Goal: Task Accomplishment & Management: Use online tool/utility

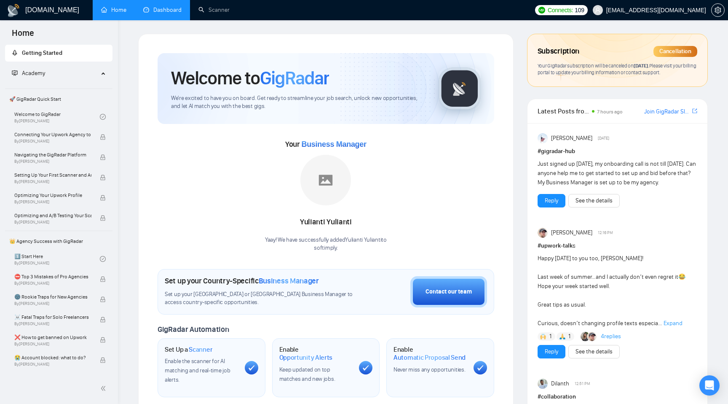
click at [166, 13] on link "Dashboard" at bounding box center [162, 9] width 38 height 7
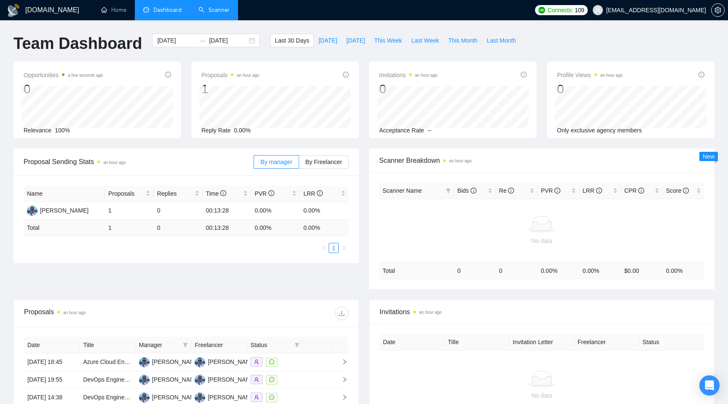
click at [218, 10] on link "Scanner" at bounding box center [213, 9] width 31 height 7
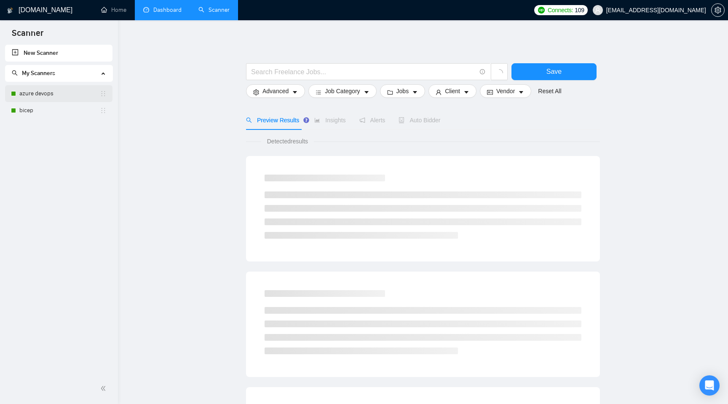
click at [68, 94] on link "azure devops" at bounding box center [59, 93] width 80 height 17
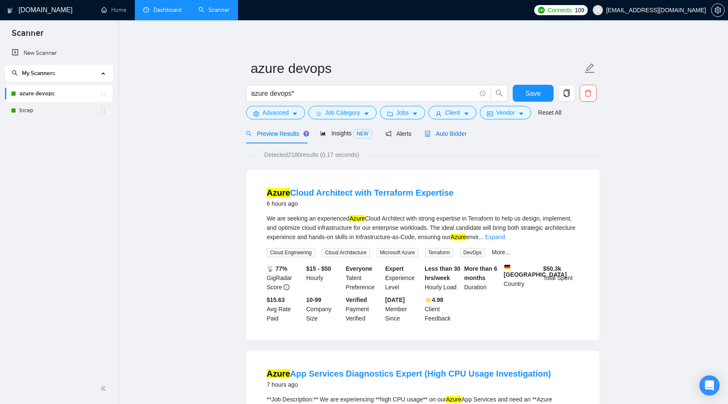
click at [459, 135] on span "Auto Bidder" at bounding box center [446, 133] width 42 height 7
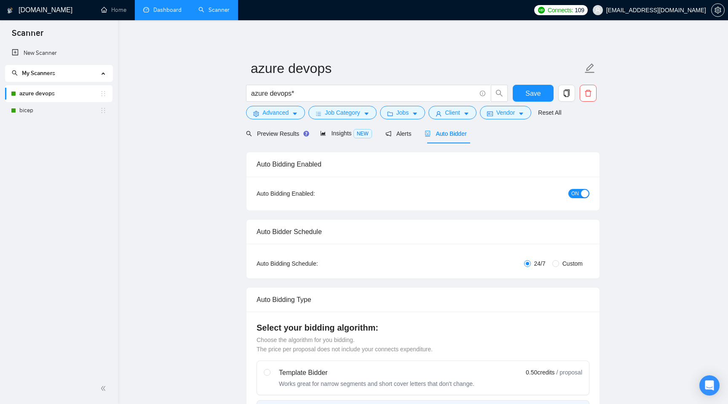
click at [563, 261] on span "Custom" at bounding box center [572, 263] width 27 height 9
click at [559, 261] on input "Custom" at bounding box center [555, 263] width 7 height 7
radio input "true"
radio input "false"
checkbox input "true"
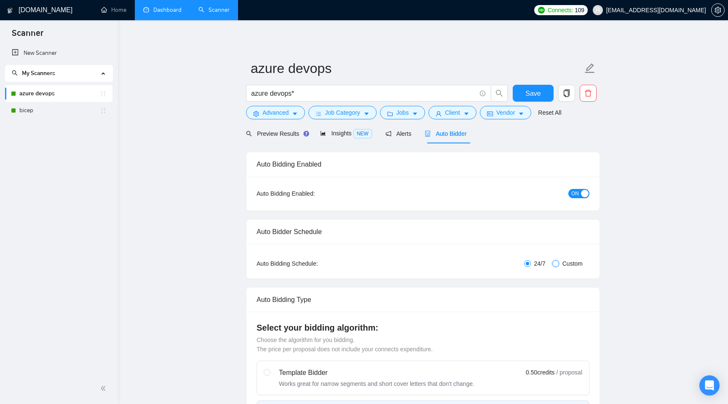
checkbox input "true"
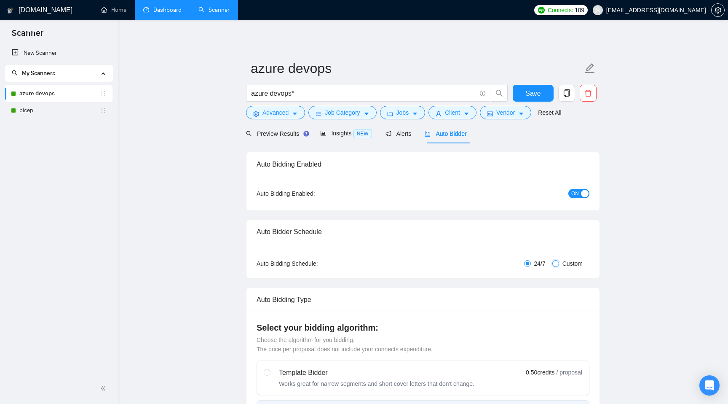
checkbox input "true"
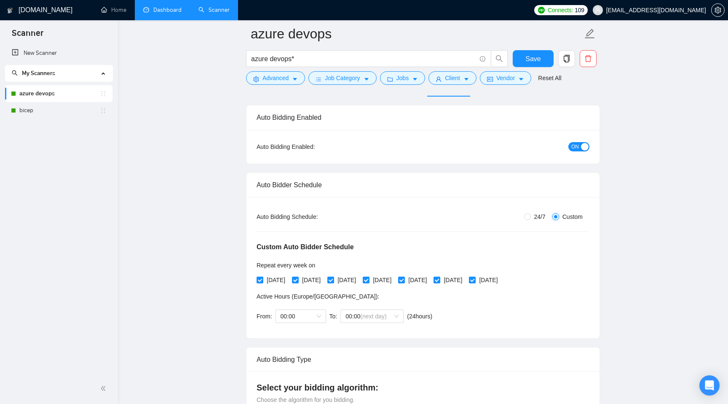
scroll to position [82, 0]
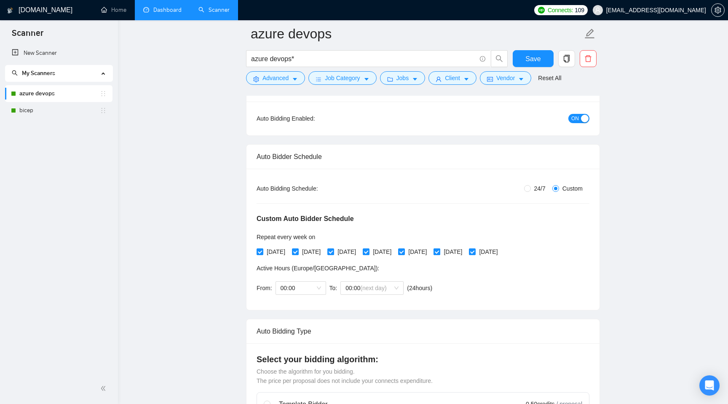
click at [439, 251] on input "[DATE]" at bounding box center [437, 251] width 6 height 6
checkbox input "false"
click at [475, 251] on input "[DATE]" at bounding box center [472, 251] width 6 height 6
checkbox input "false"
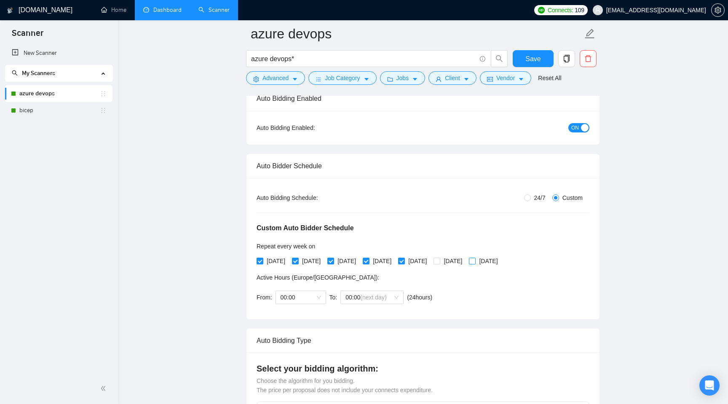
scroll to position [66, 0]
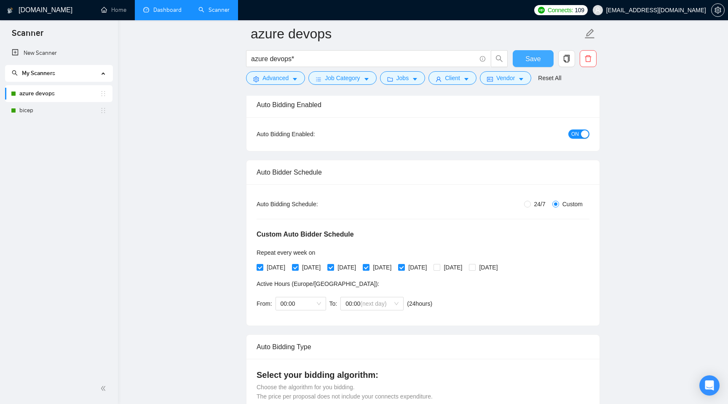
click at [540, 65] on button "Save" at bounding box center [533, 58] width 41 height 17
click at [42, 108] on link "bicep" at bounding box center [59, 110] width 80 height 17
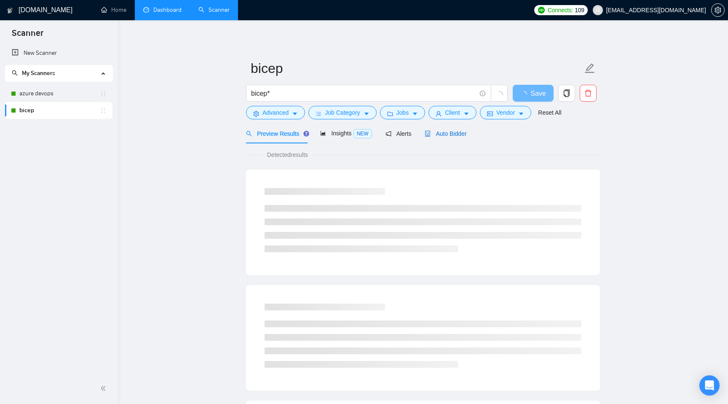
click at [452, 134] on span "Auto Bidder" at bounding box center [446, 133] width 42 height 7
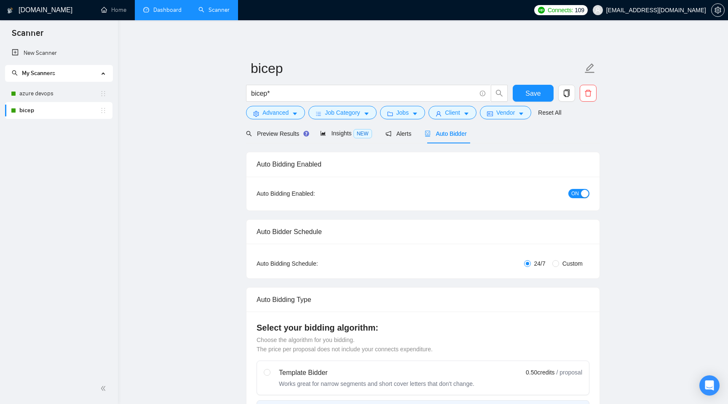
click at [570, 260] on span "Custom" at bounding box center [572, 263] width 27 height 9
click at [559, 260] on input "Custom" at bounding box center [555, 263] width 7 height 7
radio input "true"
radio input "false"
checkbox input "true"
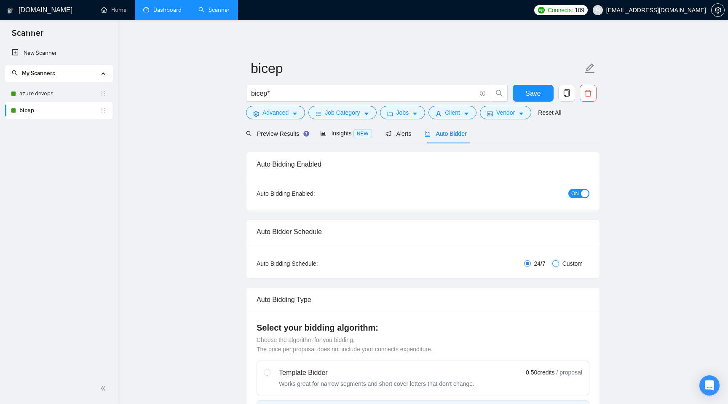
checkbox input "true"
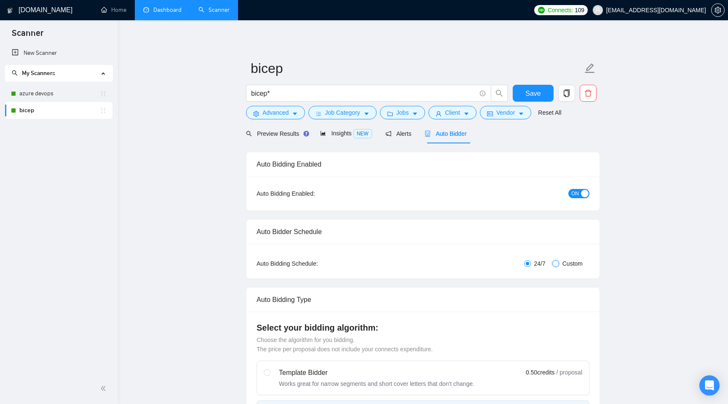
checkbox input "true"
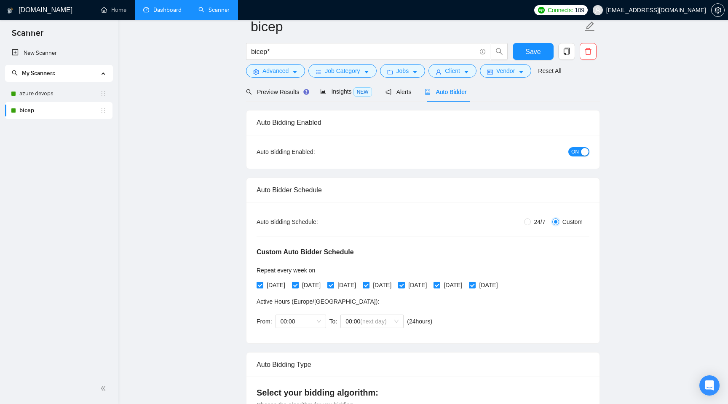
scroll to position [50, 0]
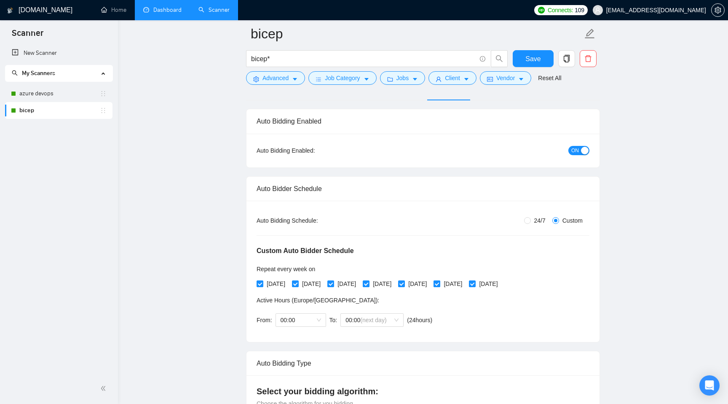
click at [439, 282] on input "[DATE]" at bounding box center [437, 283] width 6 height 6
checkbox input "false"
click at [475, 284] on input "[DATE]" at bounding box center [472, 283] width 6 height 6
checkbox input "false"
click at [535, 59] on span "Save" at bounding box center [532, 59] width 15 height 11
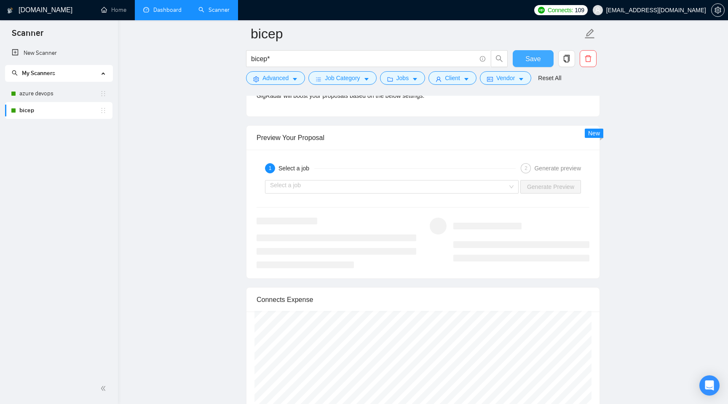
scroll to position [1628, 0]
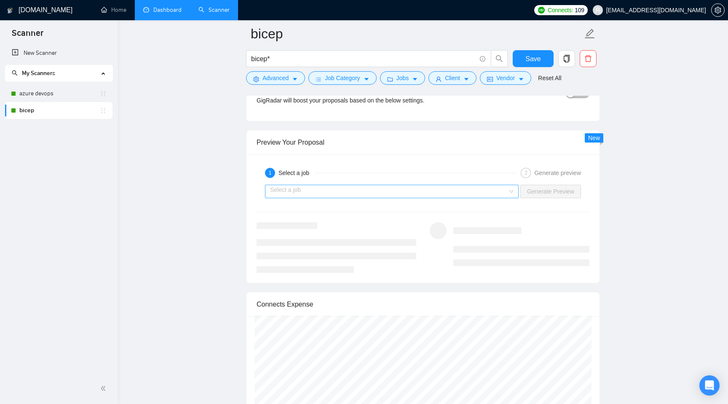
click at [305, 187] on input "search" at bounding box center [389, 191] width 238 height 13
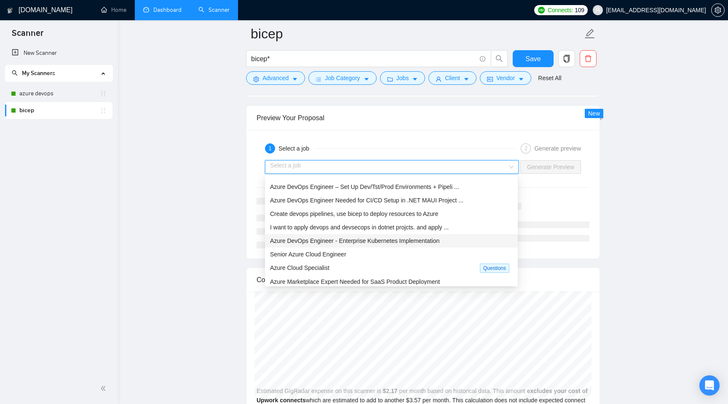
scroll to position [0, 0]
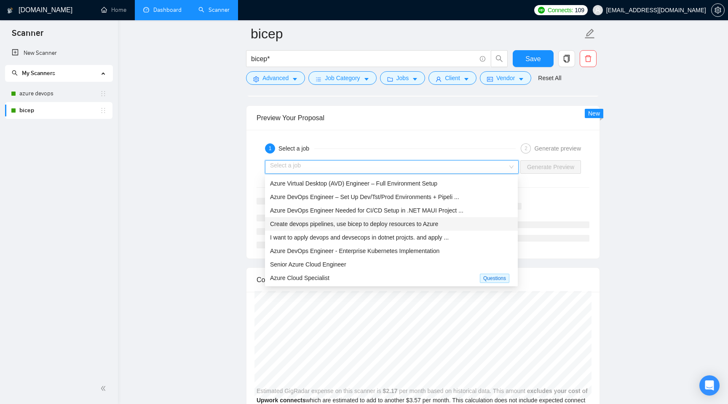
click at [325, 224] on span "Create devops pipelines, use bicep to deploy resources to Azure" at bounding box center [354, 223] width 168 height 7
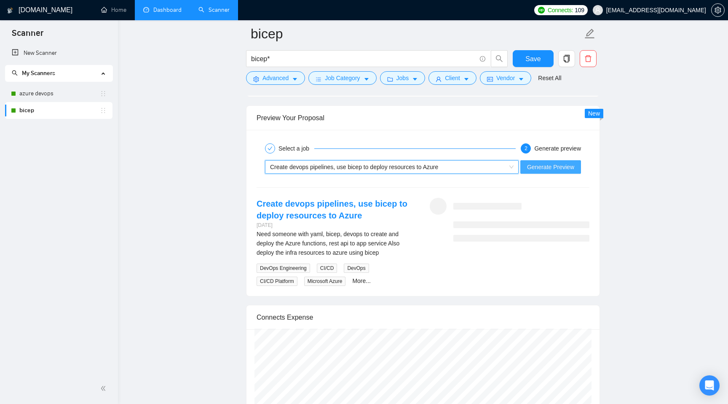
click at [549, 166] on span "Generate Preview" at bounding box center [550, 166] width 47 height 9
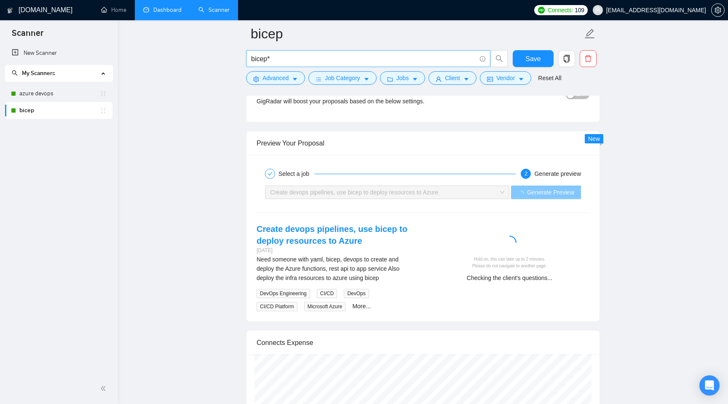
scroll to position [1627, 0]
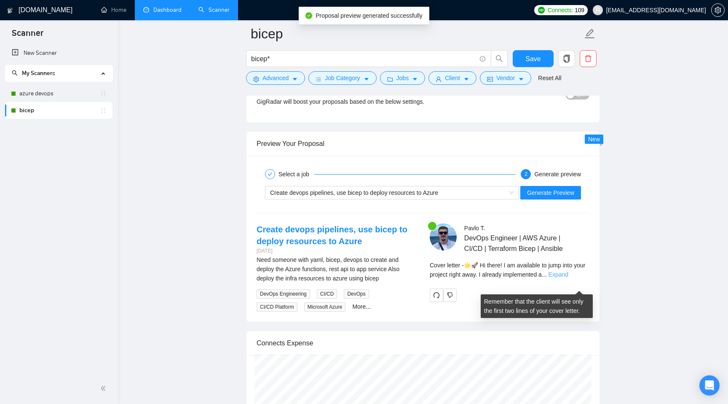
click at [568, 278] on link "Expand" at bounding box center [559, 274] width 20 height 7
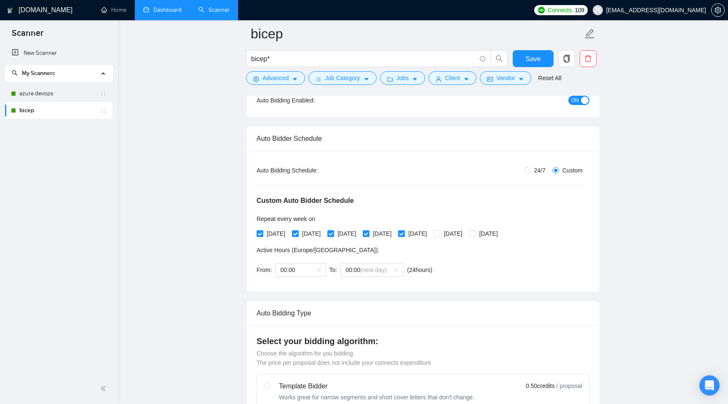
scroll to position [98, 0]
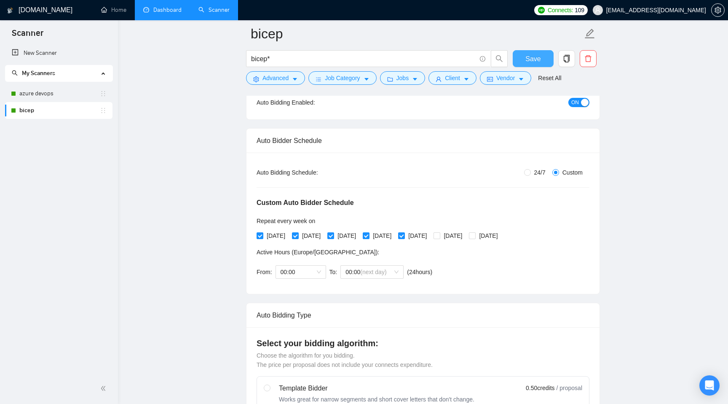
click at [535, 61] on span "Save" at bounding box center [532, 59] width 15 height 11
click at [48, 97] on link "azure devops" at bounding box center [59, 93] width 80 height 17
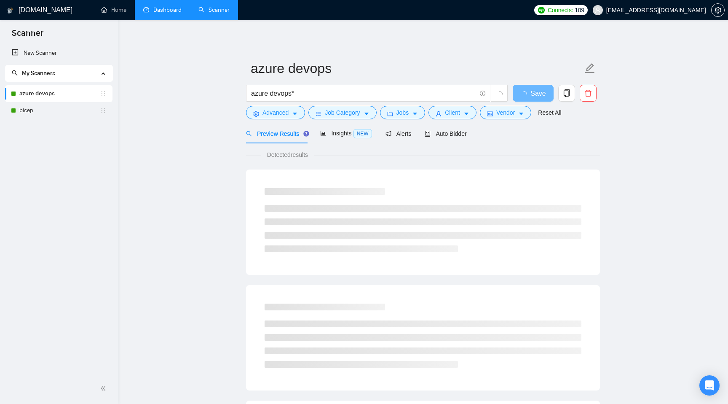
click at [179, 13] on link "Dashboard" at bounding box center [162, 9] width 38 height 7
